Goal: Use online tool/utility: Utilize a website feature to perform a specific function

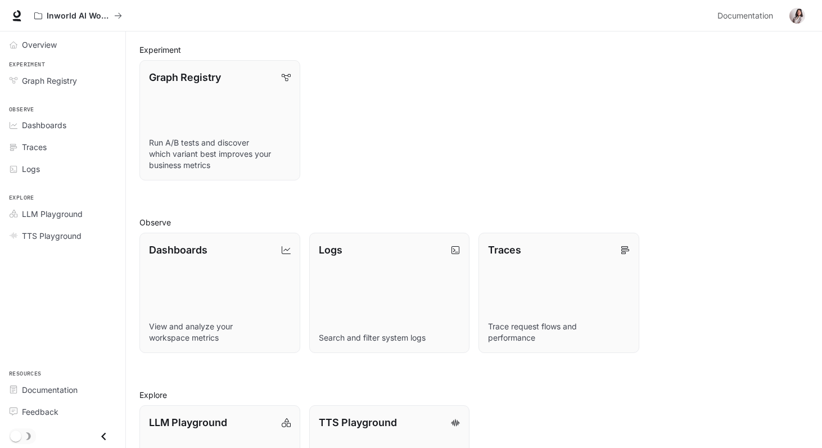
scroll to position [211, 0]
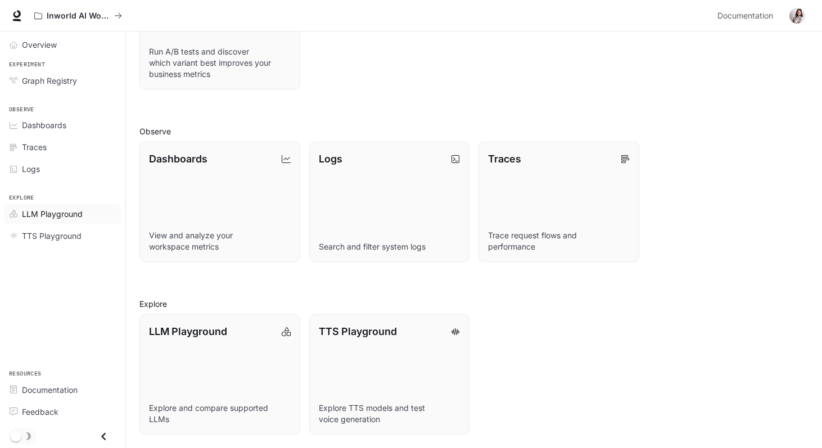
click at [86, 210] on div "LLM Playground" at bounding box center [69, 214] width 94 height 12
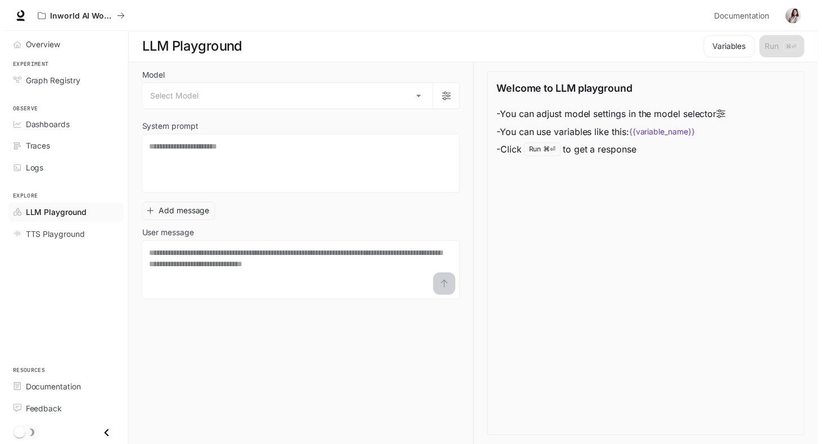
scroll to position [1, 0]
click at [319, 99] on body "Skip to main content Inworld AI Wonderland Documentation Documentation Portal O…" at bounding box center [411, 223] width 822 height 449
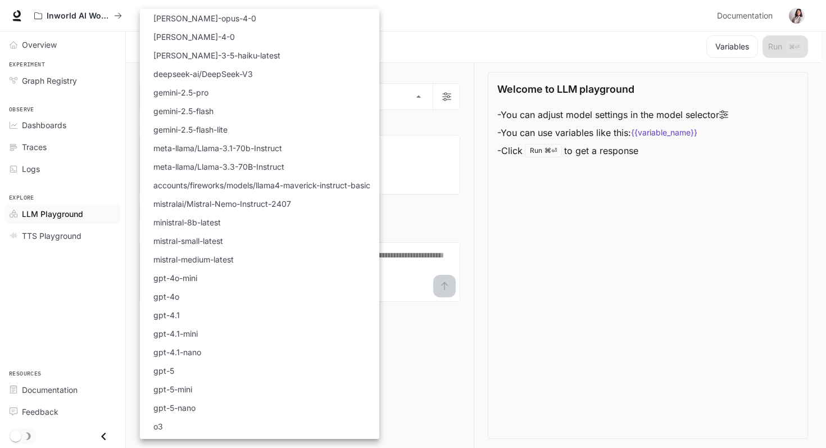
click at [311, 373] on li "gpt-5" at bounding box center [259, 370] width 239 height 19
type input "*****"
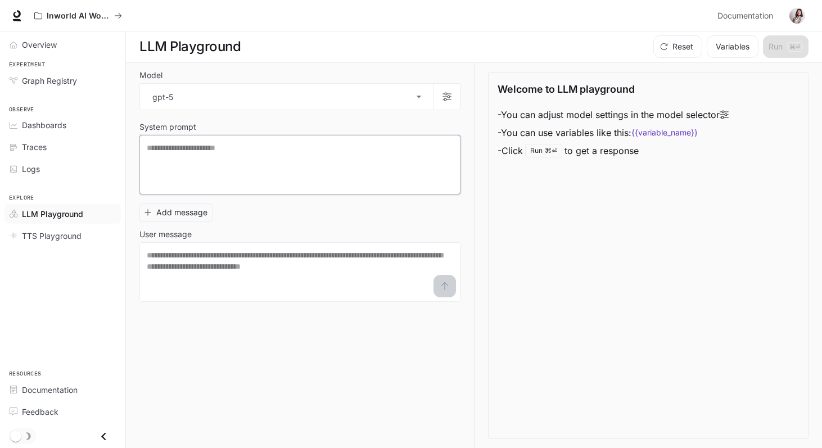
click at [224, 159] on textarea at bounding box center [300, 164] width 306 height 45
type textarea "*"
type textarea "**********"
click at [360, 286] on textarea at bounding box center [300, 272] width 306 height 45
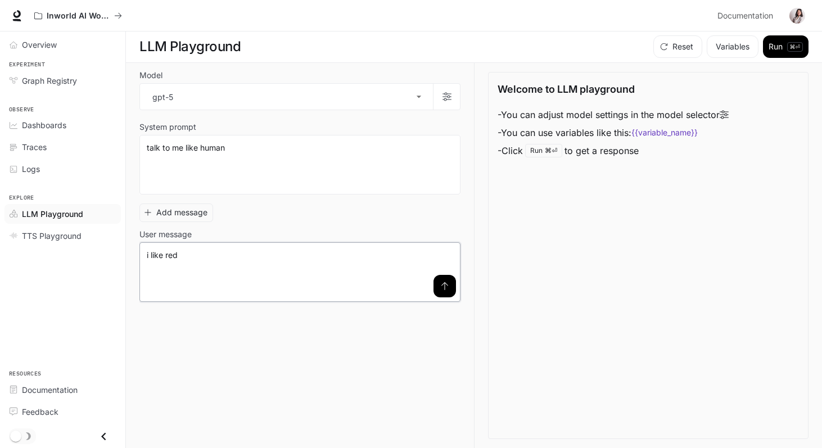
type textarea "**********"
click at [446, 286] on icon "submit" at bounding box center [444, 286] width 9 height 9
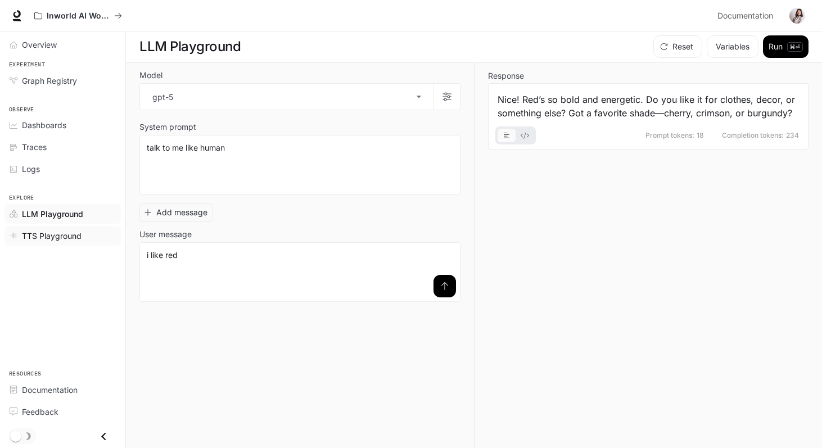
click at [49, 236] on span "TTS Playground" at bounding box center [52, 236] width 60 height 12
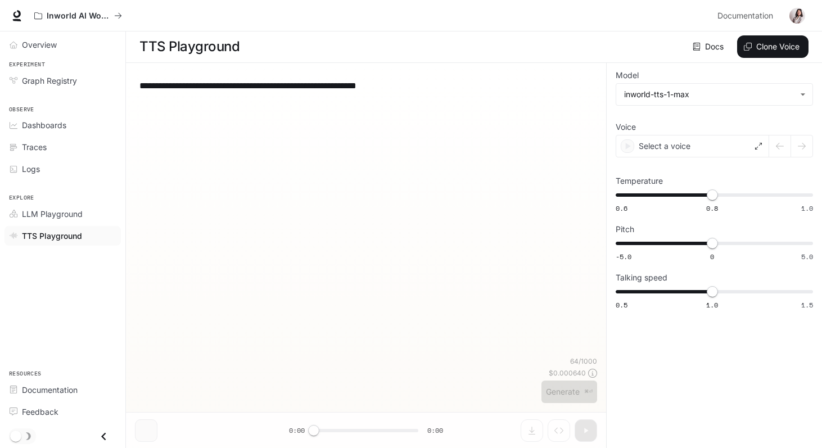
type textarea "**********"
type input "**********"
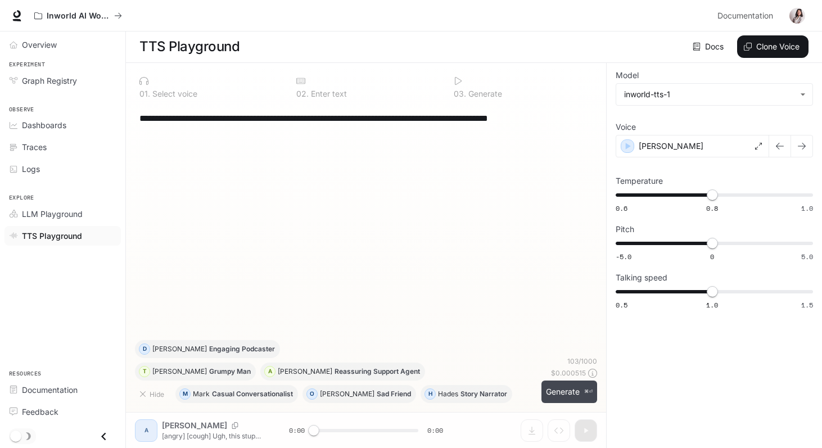
click at [548, 387] on button "Generate ⌘⏎" at bounding box center [569, 392] width 56 height 23
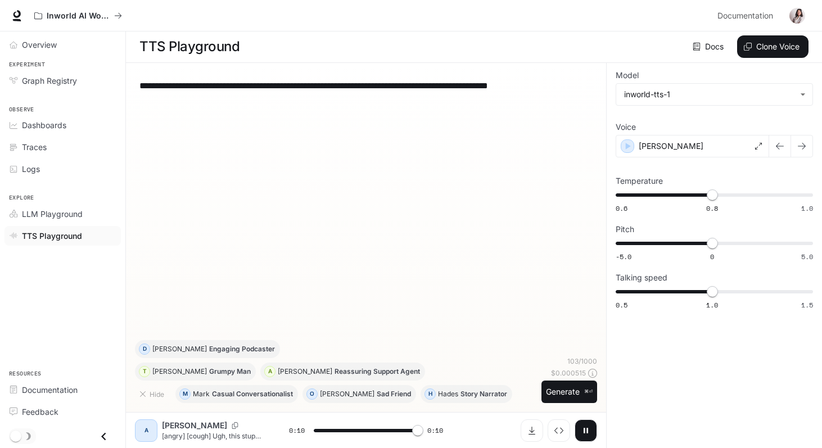
type input "*"
click at [692, 151] on div "[PERSON_NAME]" at bounding box center [692, 146] width 153 height 22
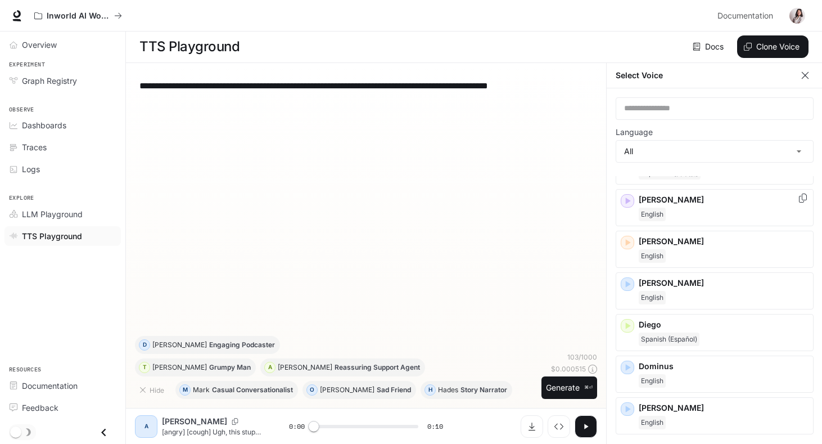
scroll to position [124, 0]
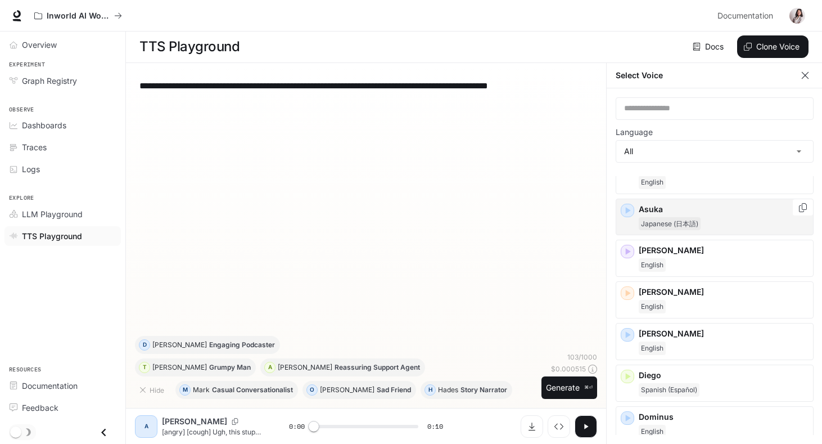
click at [720, 225] on div "Japanese (日本語)" at bounding box center [724, 223] width 170 height 13
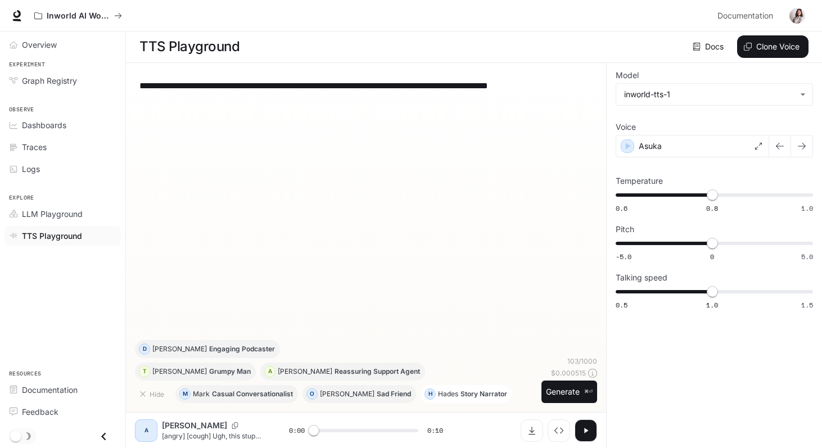
click at [460, 396] on p "Story Narrator" at bounding box center [483, 394] width 47 height 7
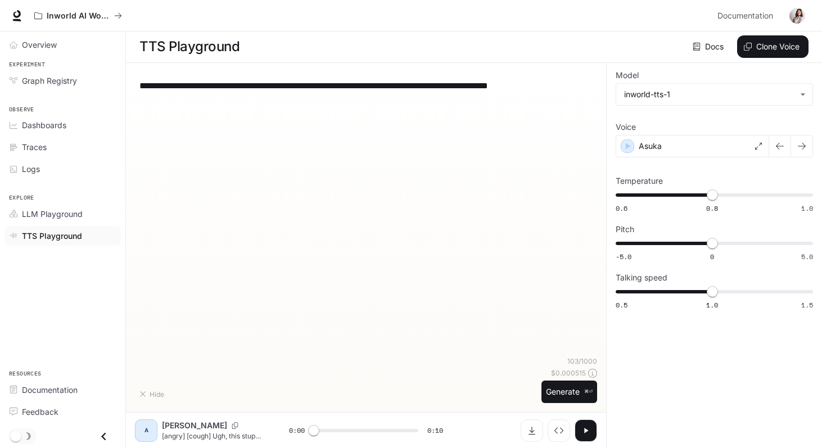
type textarea "**********"
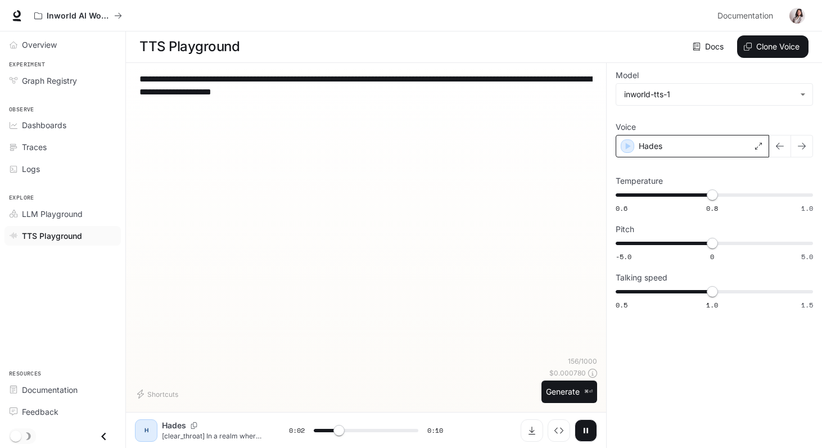
click at [688, 155] on div "Hades" at bounding box center [692, 146] width 153 height 22
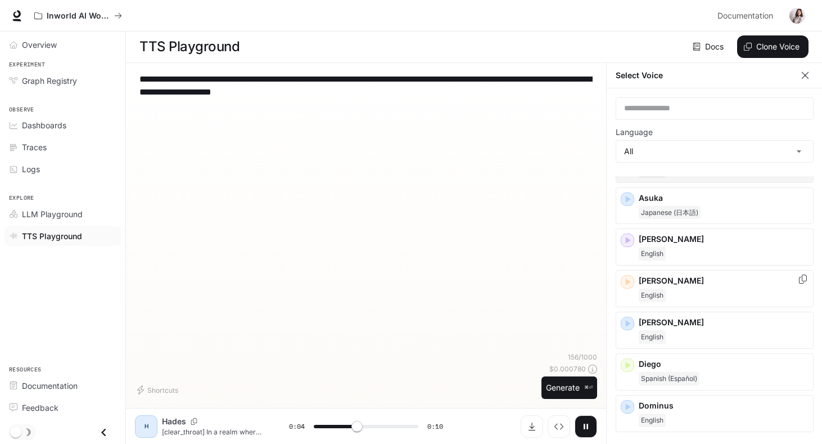
scroll to position [137, 0]
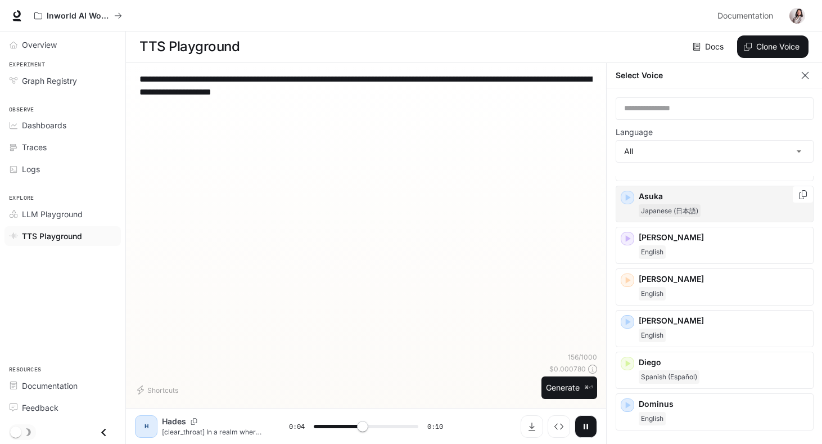
click at [694, 207] on span "Japanese (日本語)" at bounding box center [670, 210] width 62 height 13
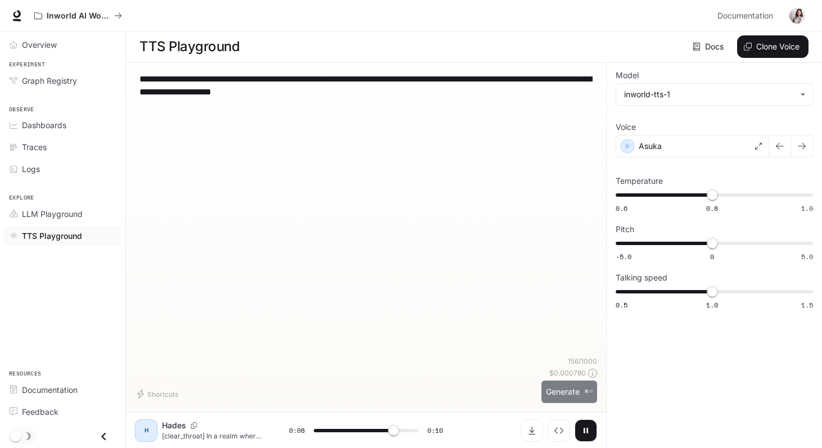
click at [567, 391] on button "Generate ⌘⏎" at bounding box center [569, 392] width 56 height 23
click at [679, 142] on div "Asuka" at bounding box center [692, 146] width 153 height 22
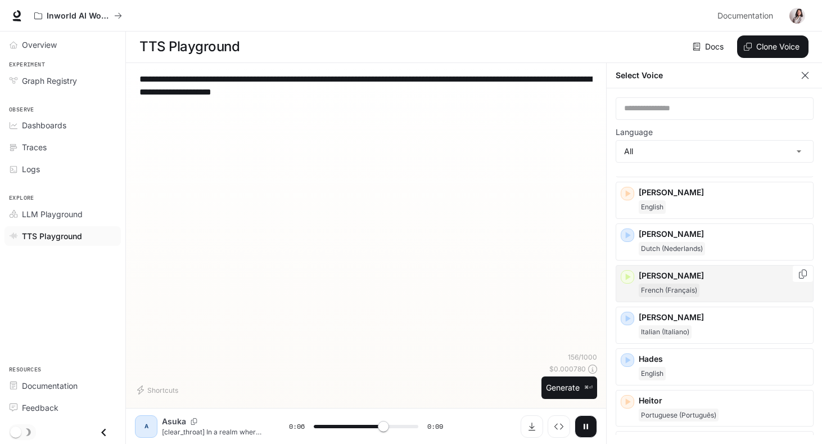
scroll to position [495, 0]
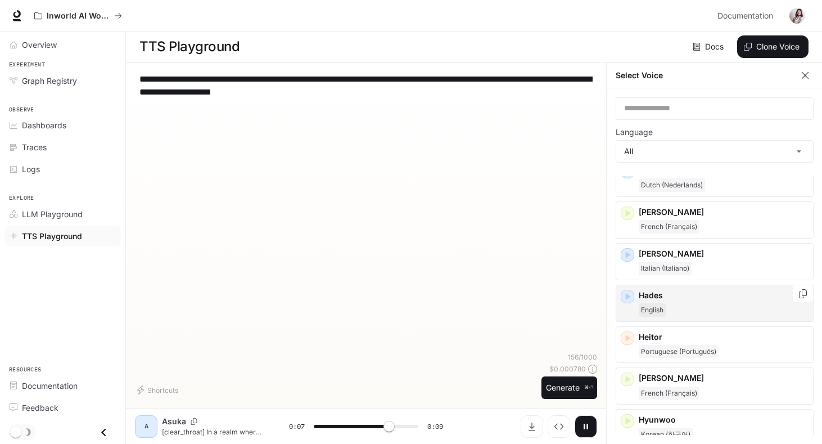
click at [708, 291] on p "Hades" at bounding box center [724, 295] width 170 height 11
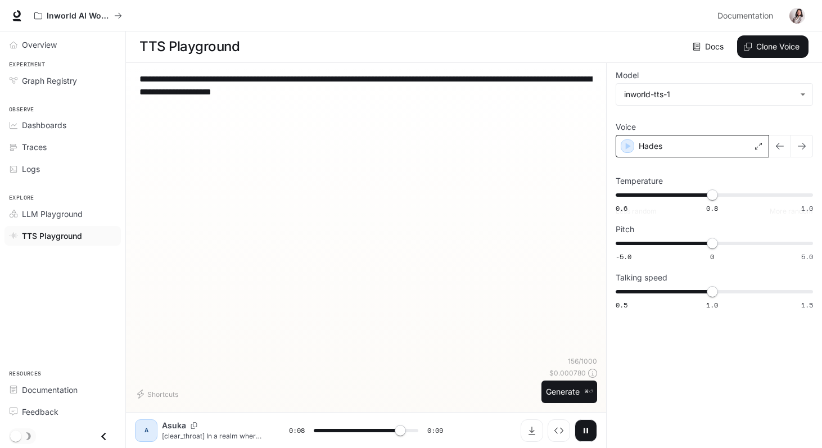
click at [673, 155] on div "Hades" at bounding box center [692, 146] width 153 height 22
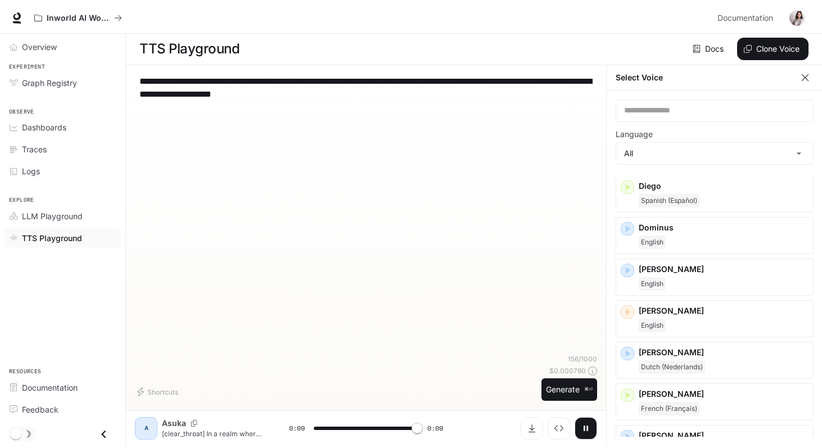
scroll to position [0, 0]
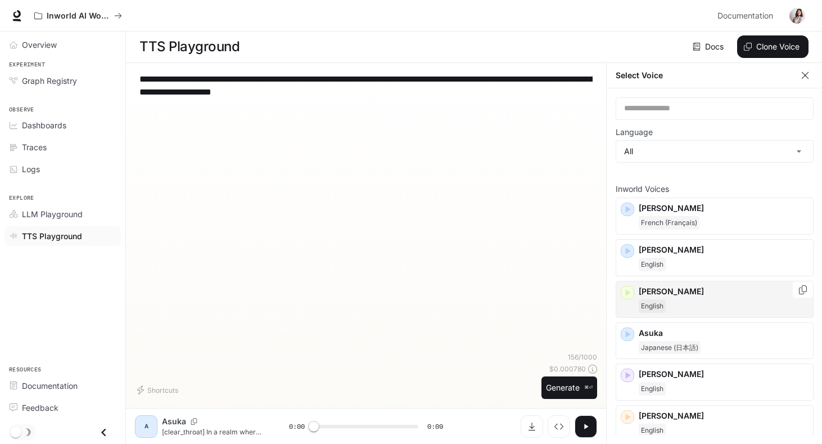
click at [722, 292] on p "[PERSON_NAME]" at bounding box center [724, 291] width 170 height 11
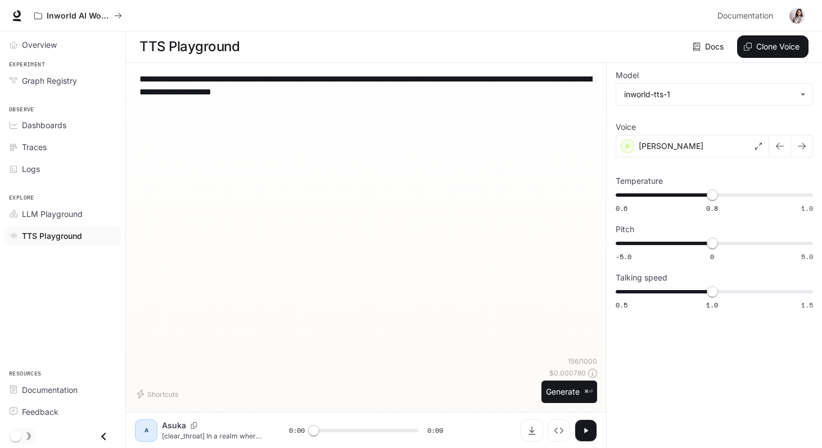
click at [586, 393] on p "⌘⏎" at bounding box center [588, 391] width 8 height 7
click at [682, 97] on body "**********" at bounding box center [411, 223] width 822 height 449
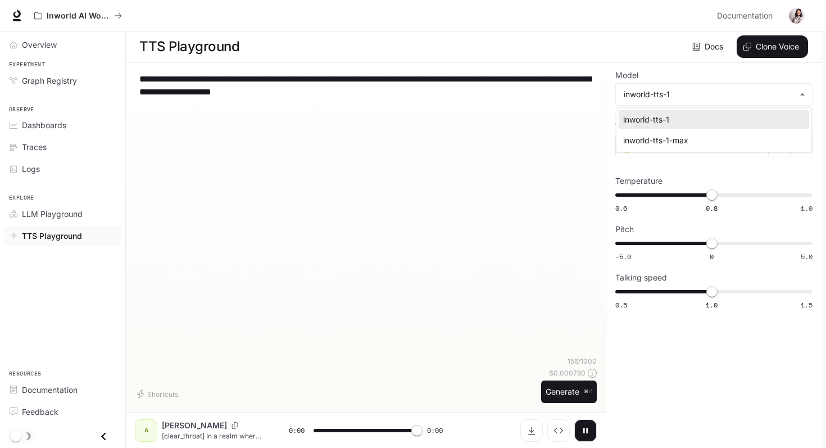
type input "*"
click at [48, 87] on div at bounding box center [413, 224] width 826 height 448
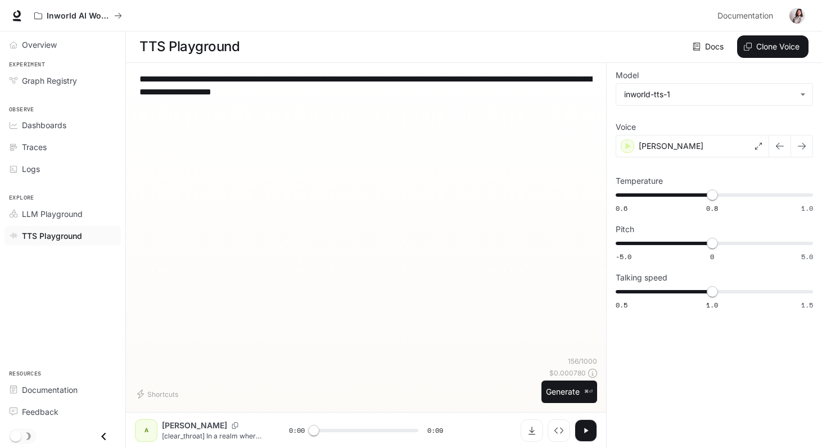
click at [53, 80] on span "Graph Registry" at bounding box center [49, 81] width 55 height 12
